Goal: Task Accomplishment & Management: Use online tool/utility

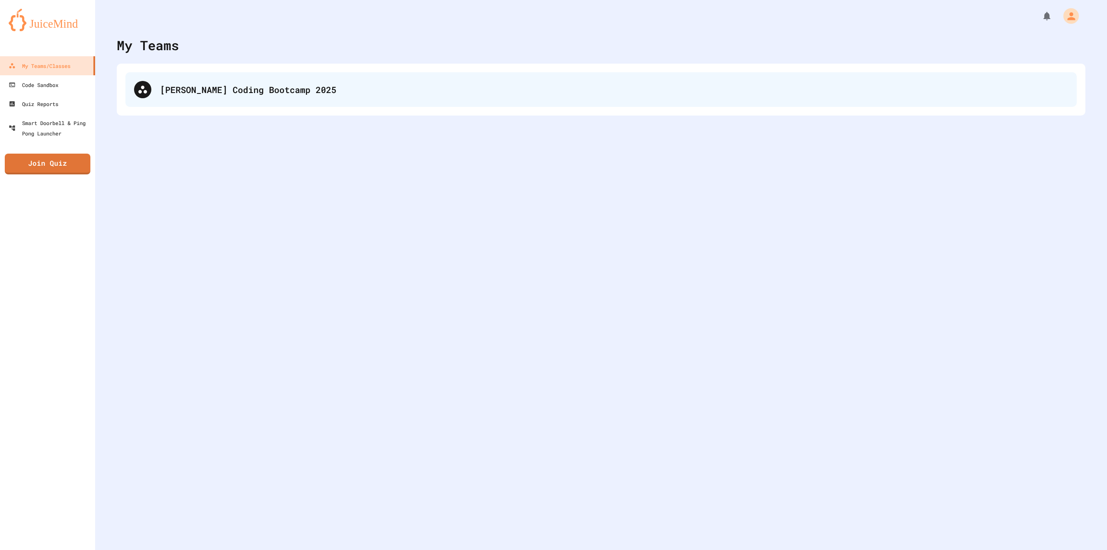
click at [234, 105] on div "[PERSON_NAME] Coding Bootcamp 2025" at bounding box center [601, 89] width 952 height 35
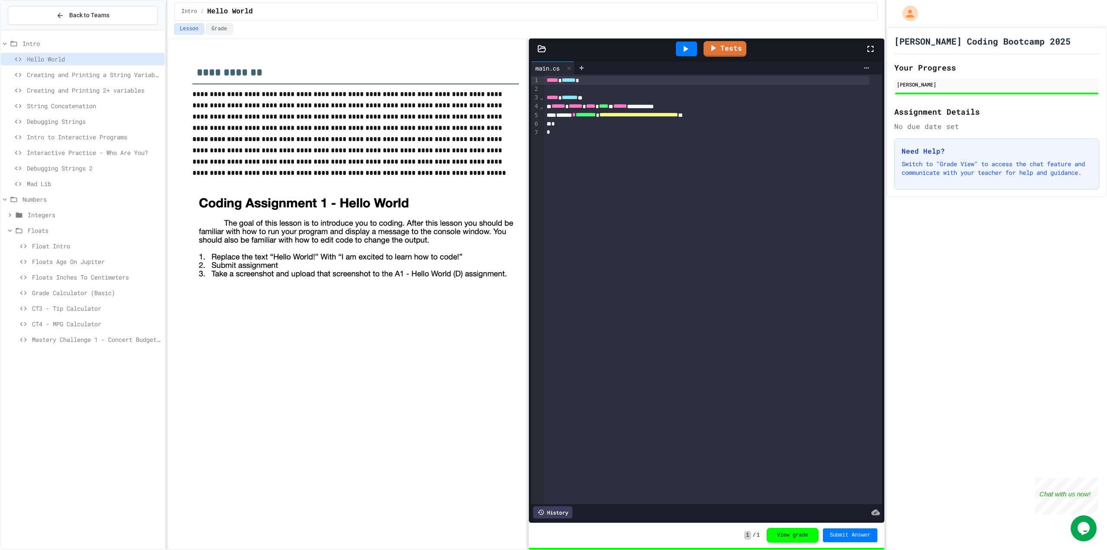
click at [103, 342] on span "Mastery Challenge 1 - Concert Budget Planner" at bounding box center [96, 339] width 129 height 9
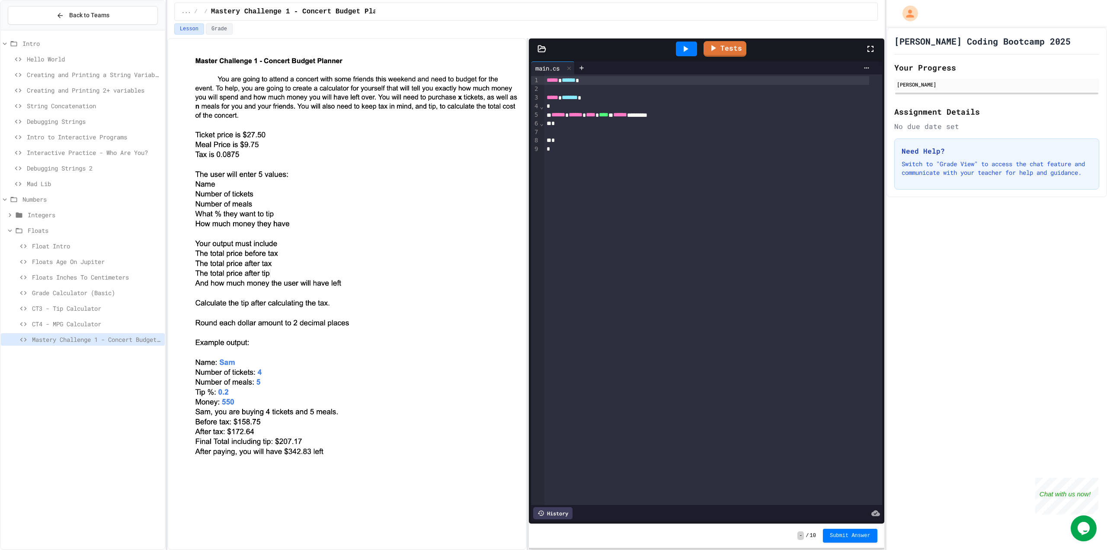
click at [117, 322] on span "CT4 - MPG Calculator" at bounding box center [96, 323] width 129 height 9
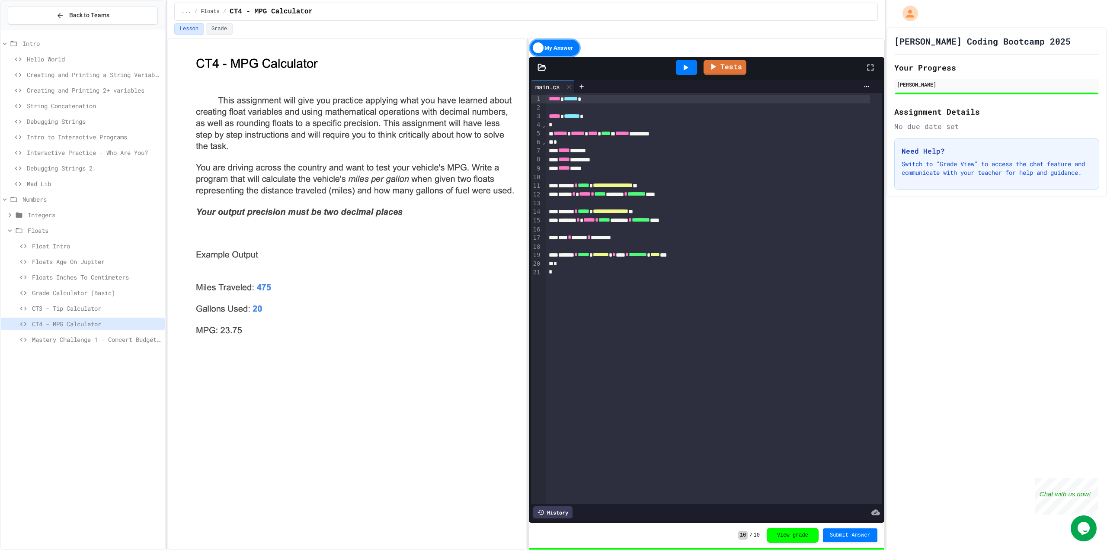
click at [98, 343] on span "Mastery Challenge 1 - Concert Budget Planner" at bounding box center [96, 339] width 129 height 9
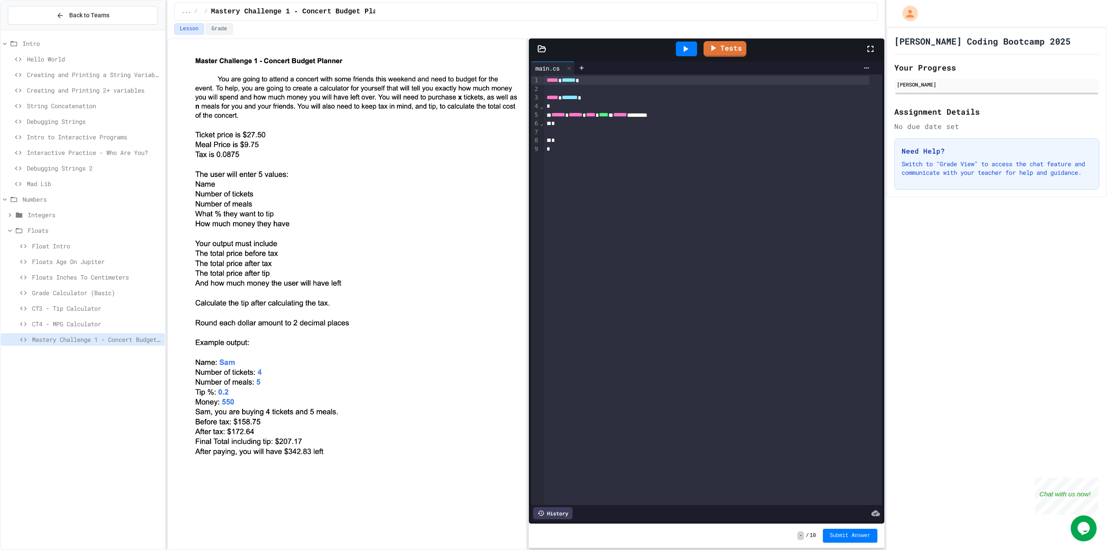
click at [250, 414] on img at bounding box center [356, 257] width 327 height 404
click at [620, 128] on div at bounding box center [713, 132] width 338 height 9
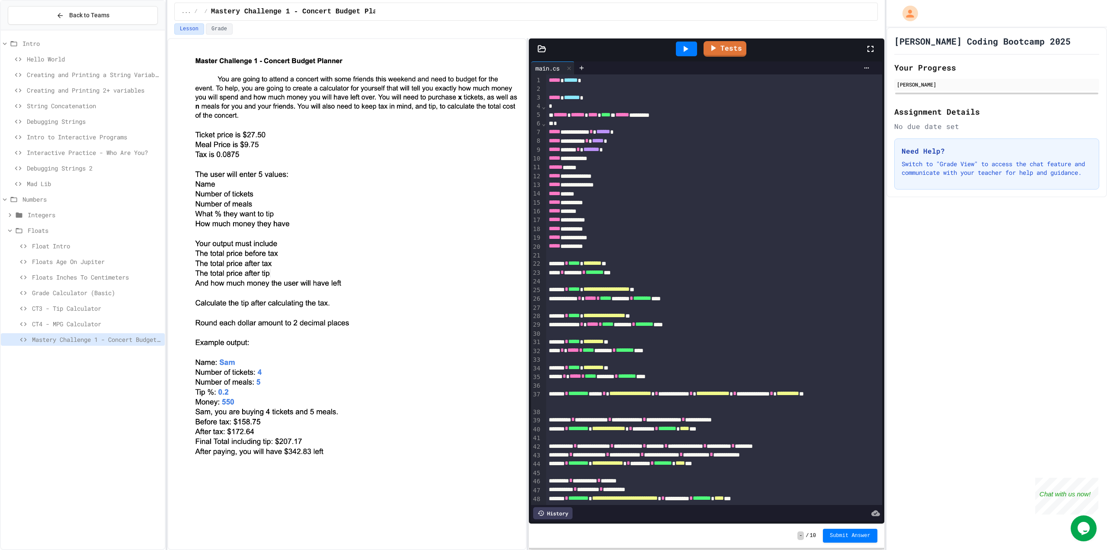
click at [610, 130] on span "******" at bounding box center [604, 131] width 14 height 6
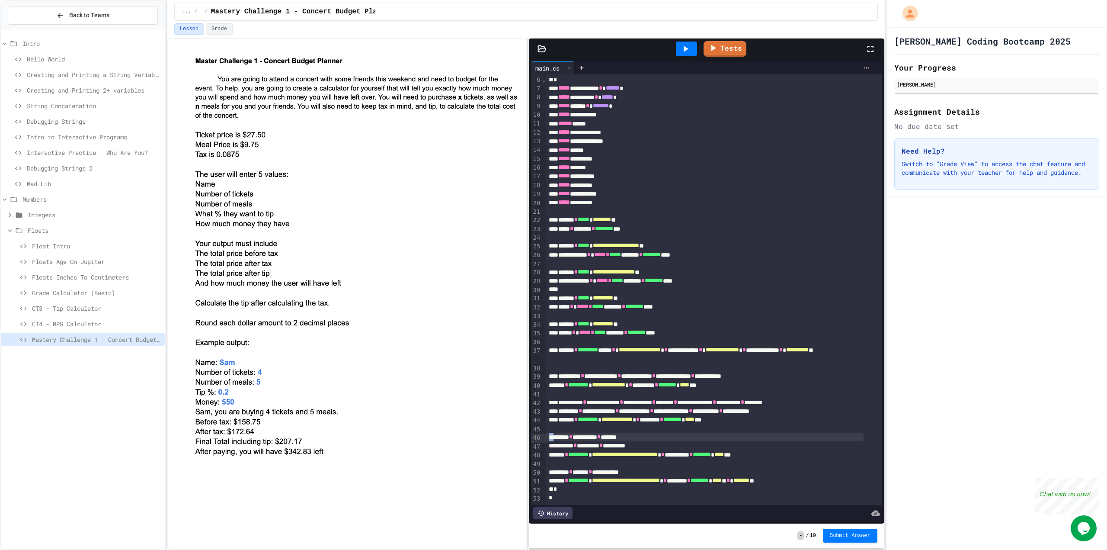
scroll to position [57, 0]
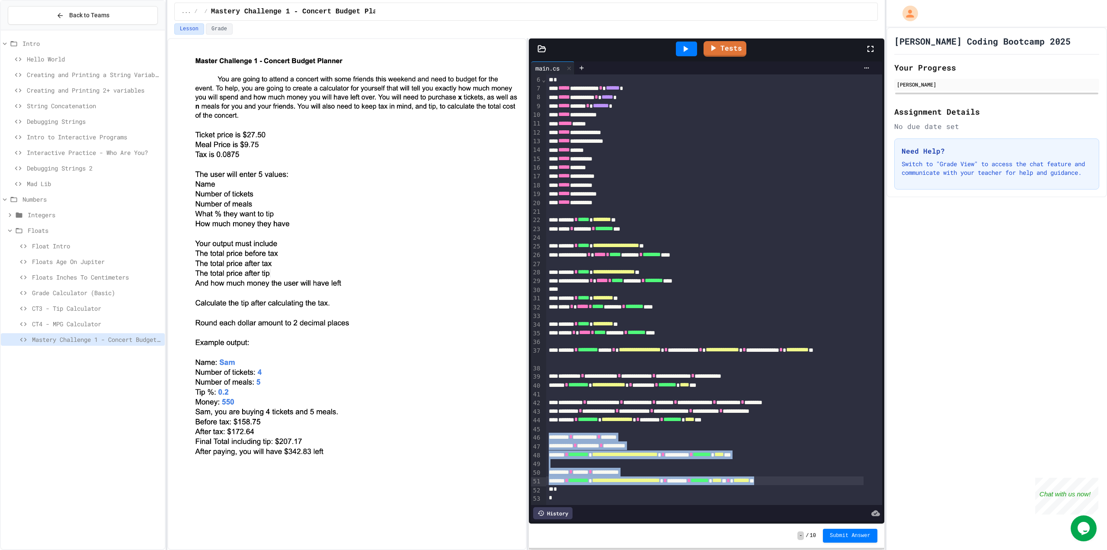
drag, startPoint x: 548, startPoint y: 423, endPoint x: 854, endPoint y: 467, distance: 309.5
click at [854, 467] on div "**********" at bounding box center [714, 267] width 336 height 473
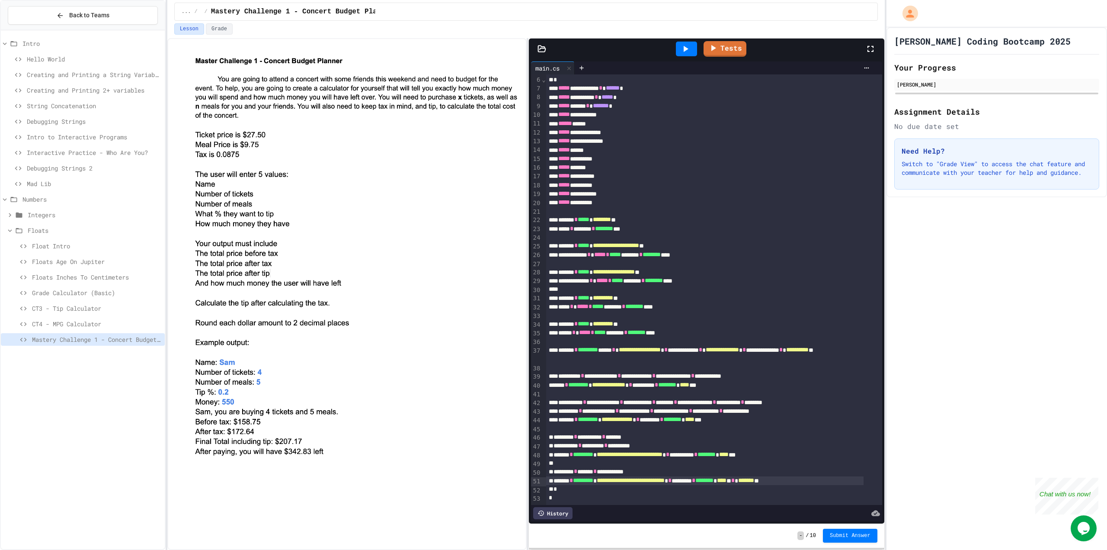
click at [846, 476] on div "**********" at bounding box center [705, 480] width 318 height 9
click at [723, 48] on link "Tests" at bounding box center [724, 47] width 39 height 16
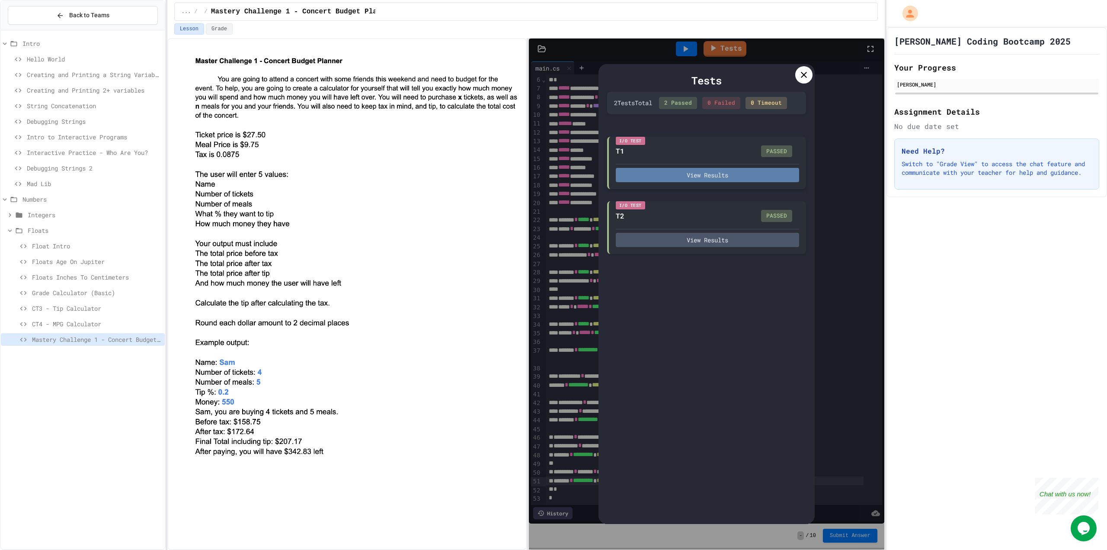
click at [745, 173] on button "View Results" at bounding box center [707, 175] width 183 height 14
click at [722, 175] on button "View Results" at bounding box center [707, 175] width 183 height 14
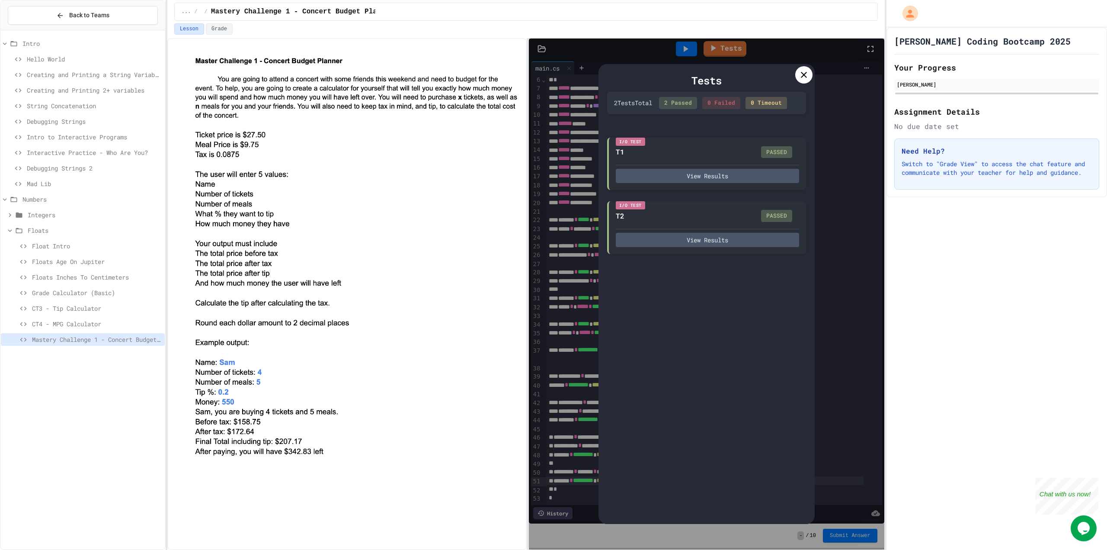
click at [802, 76] on icon at bounding box center [804, 75] width 10 height 10
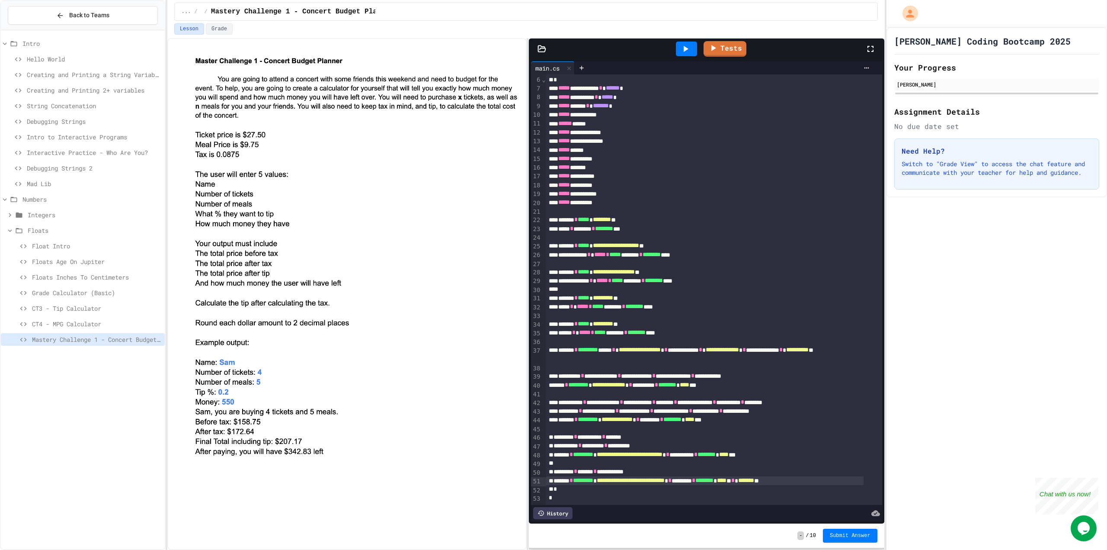
click at [641, 451] on span "**********" at bounding box center [630, 454] width 66 height 6
click at [732, 49] on link "Tests" at bounding box center [725, 47] width 40 height 16
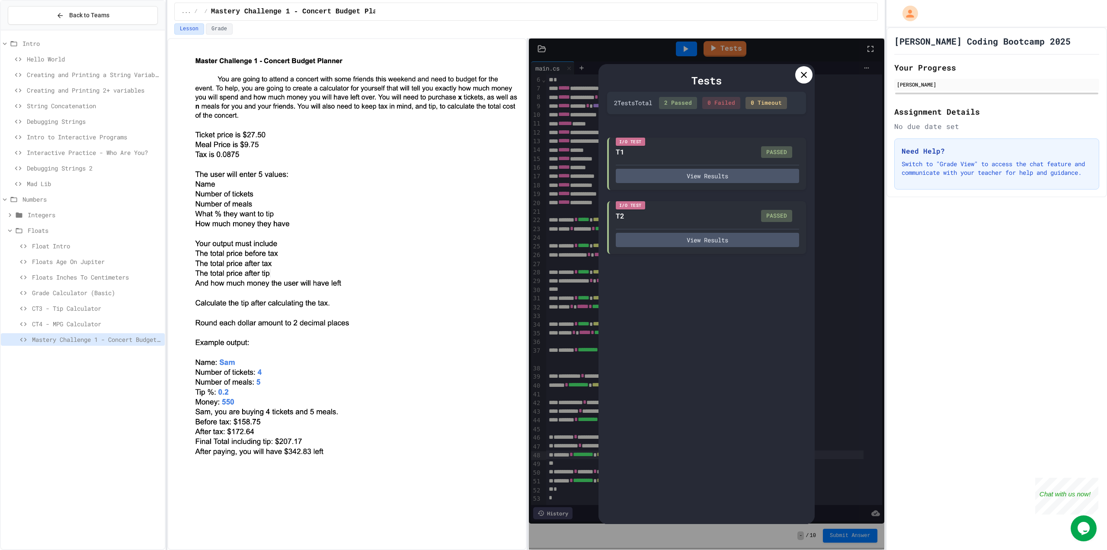
click at [807, 72] on icon at bounding box center [804, 75] width 10 height 10
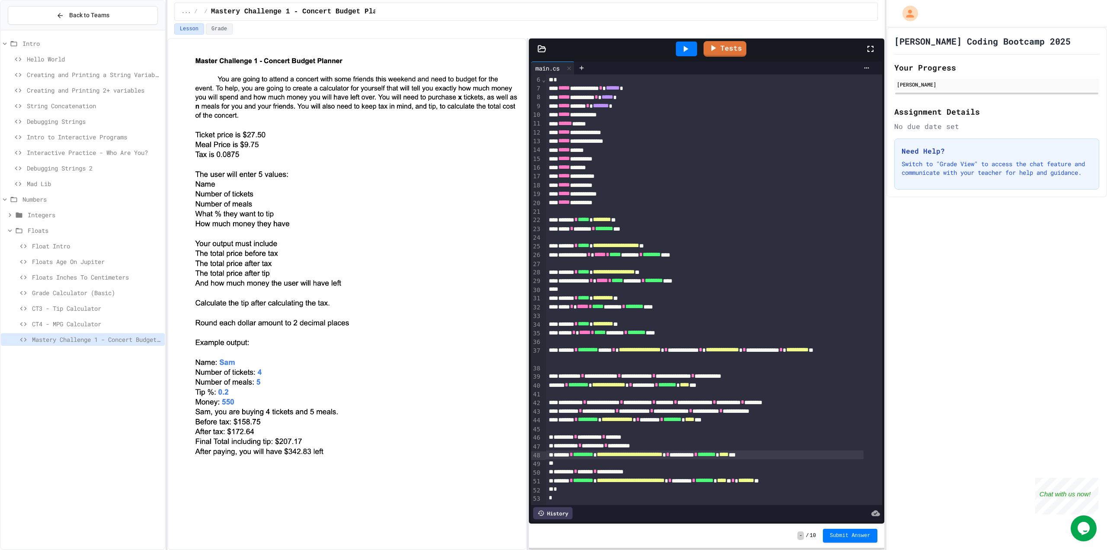
click at [376, 204] on img at bounding box center [356, 257] width 327 height 404
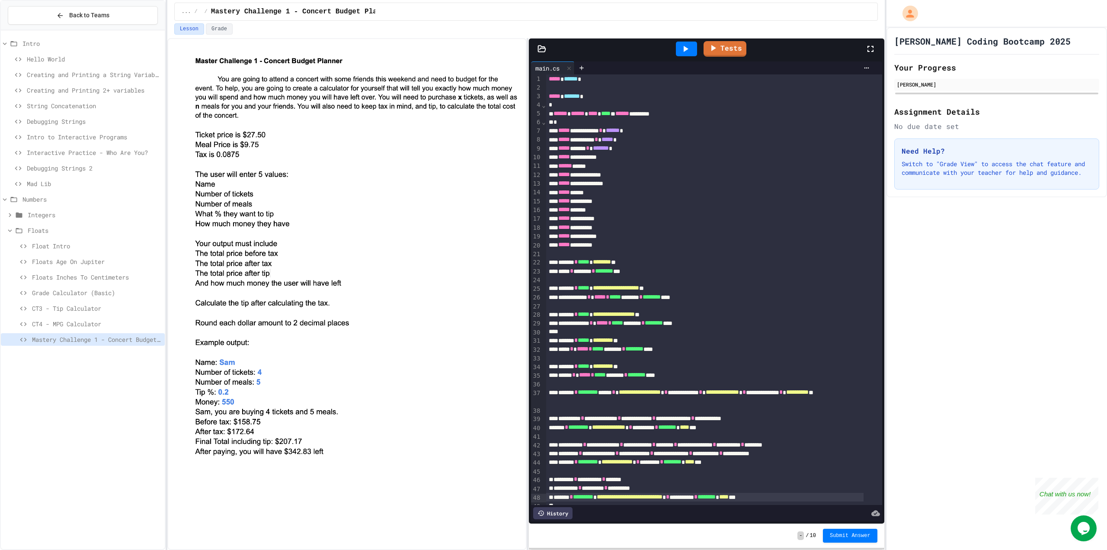
scroll to position [0, 0]
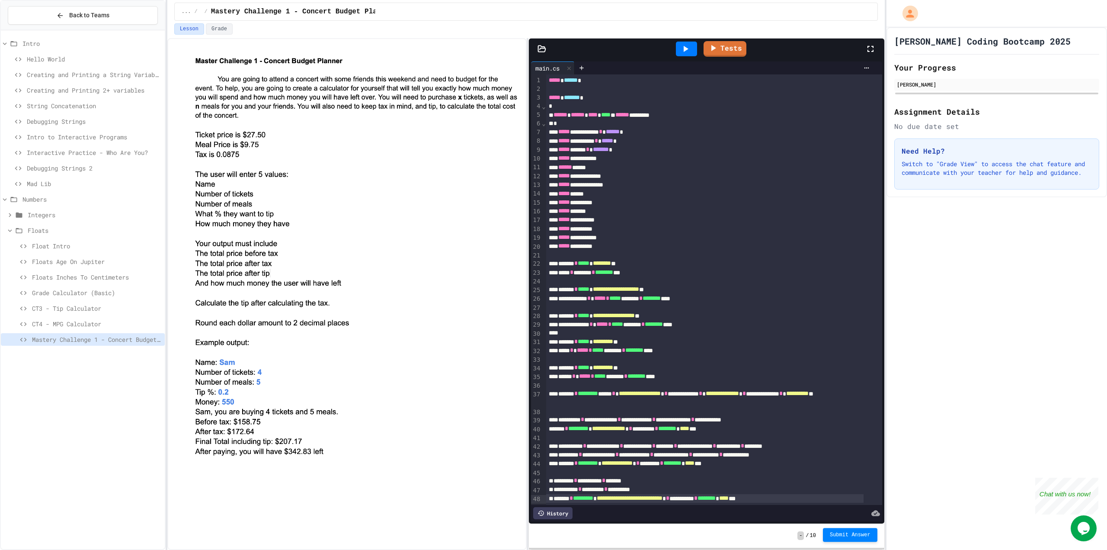
click at [848, 537] on span "Submit Answer" at bounding box center [850, 534] width 41 height 7
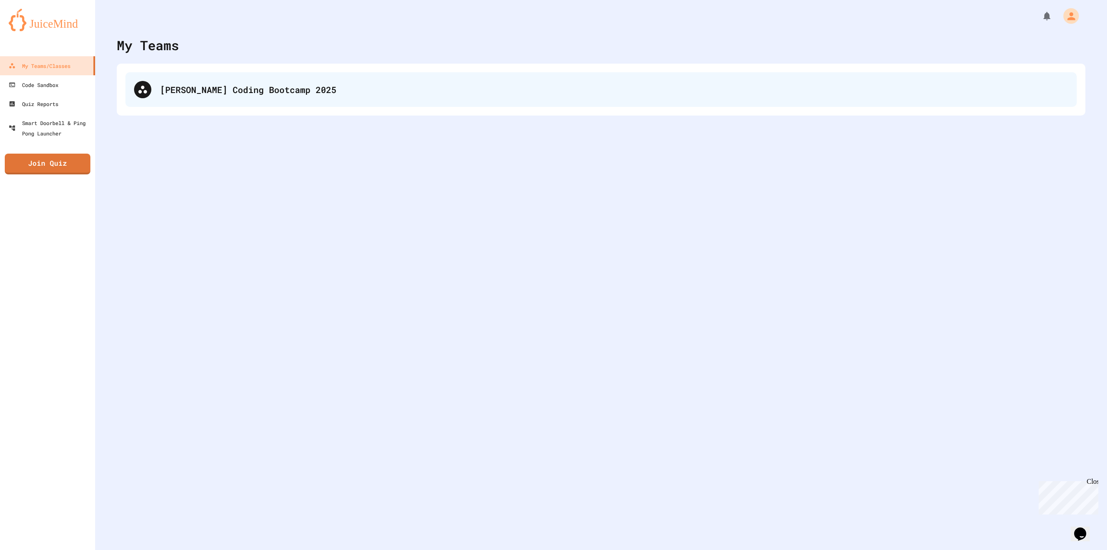
click at [228, 93] on div "[PERSON_NAME] Coding Bootcamp 2025" at bounding box center [614, 89] width 908 height 13
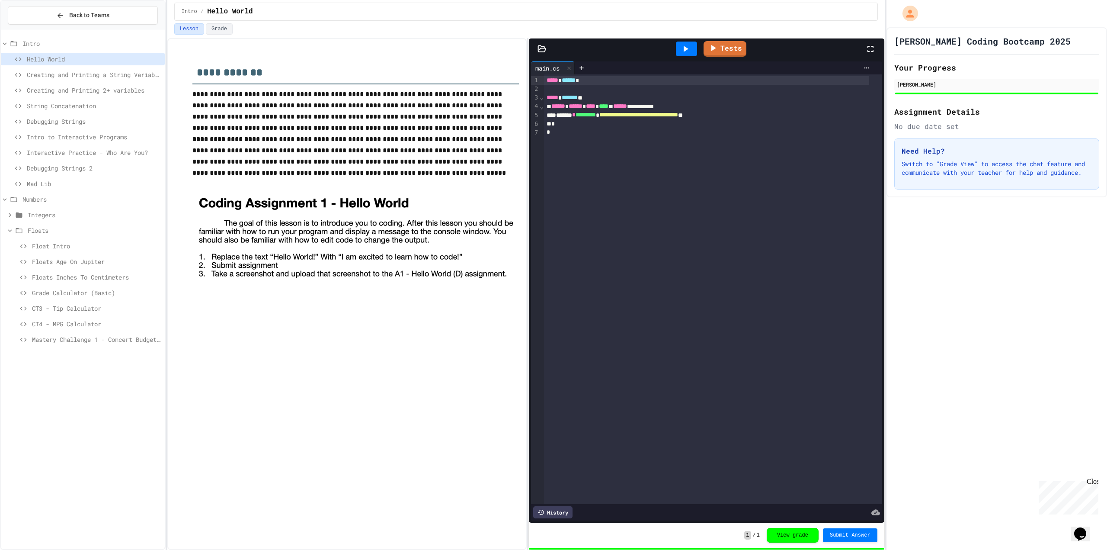
click at [118, 342] on span "Mastery Challenge 1 - Concert Budget Planner" at bounding box center [96, 339] width 129 height 9
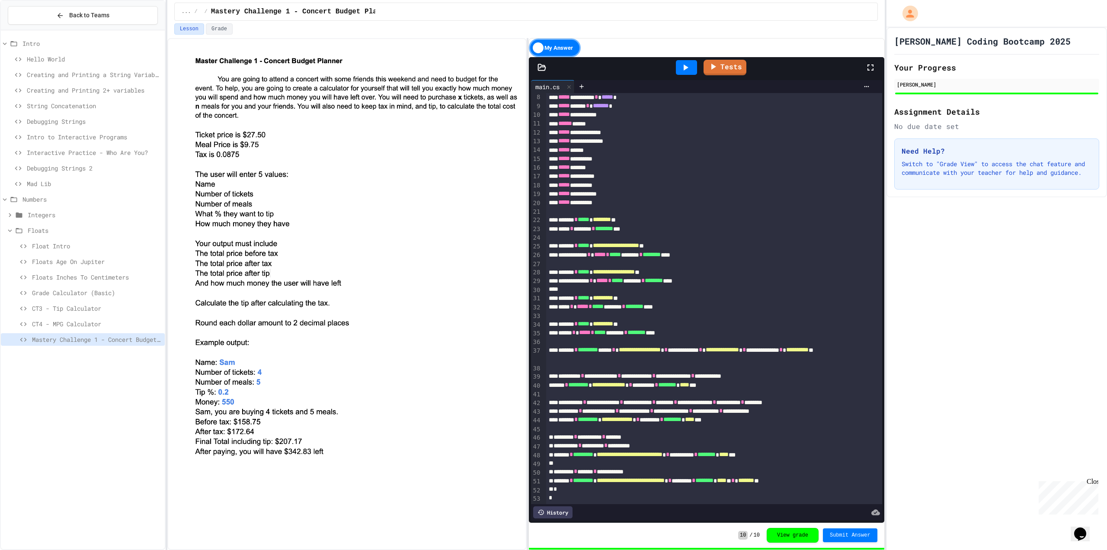
scroll to position [76, 0]
